Goal: Transaction & Acquisition: Purchase product/service

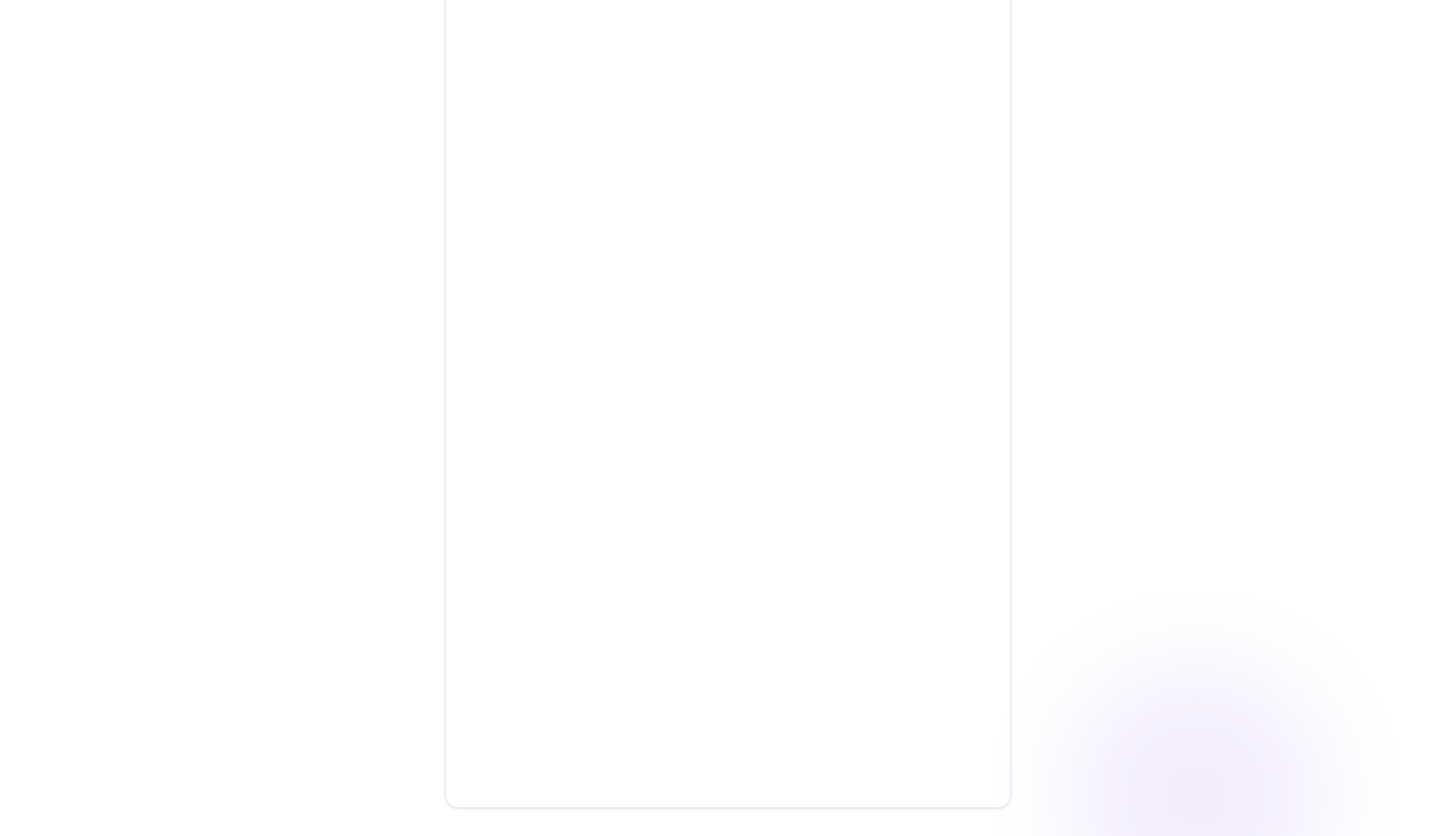
scroll to position [565, 0]
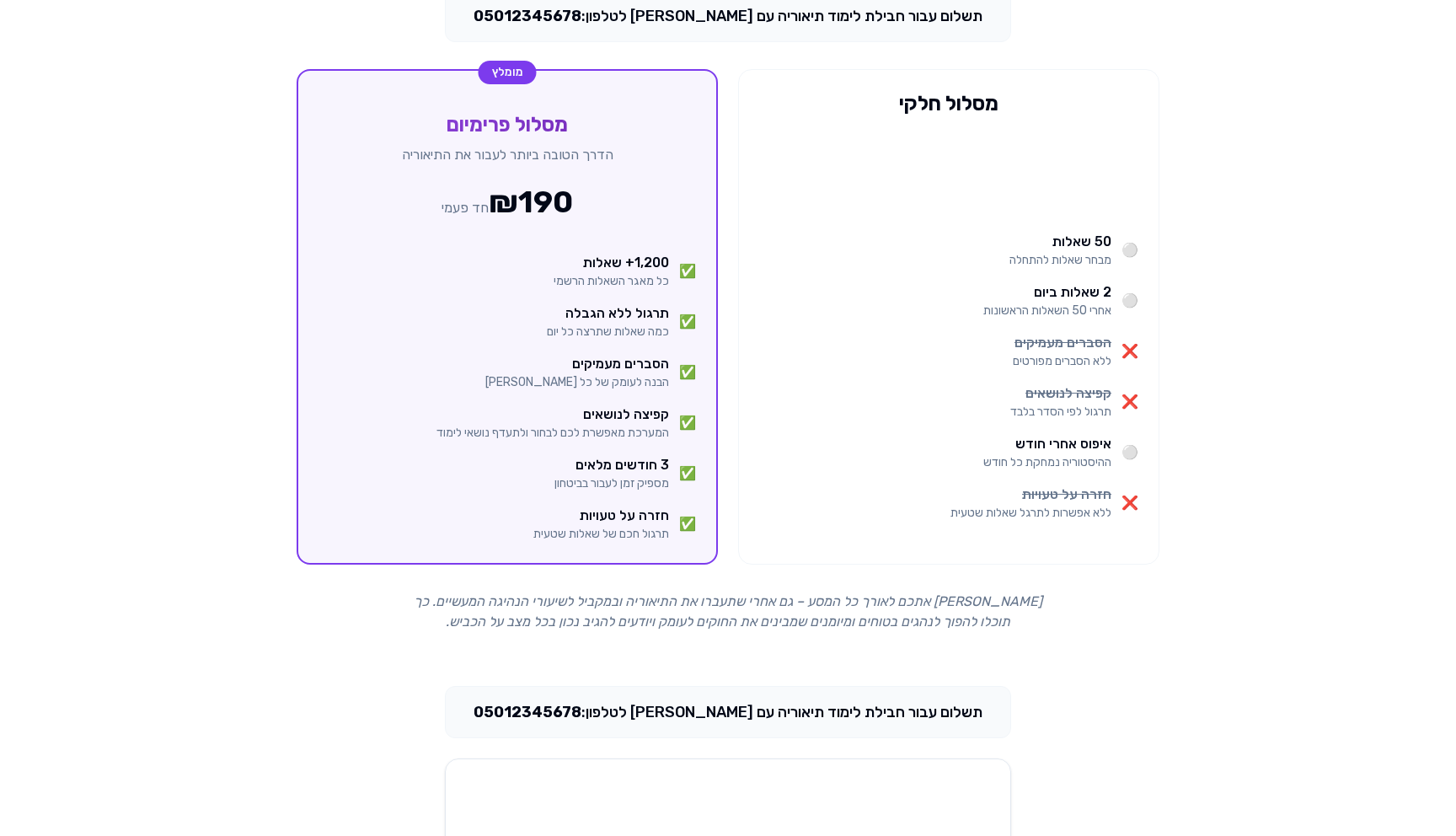
scroll to position [217, 0]
